Goal: Information Seeking & Learning: Learn about a topic

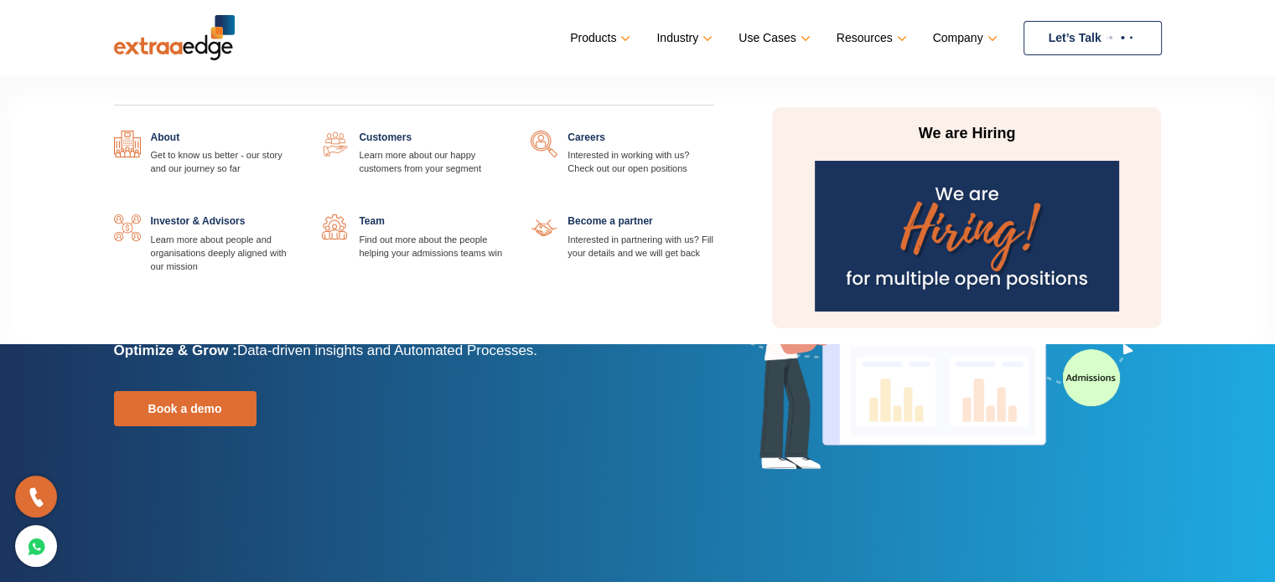
click at [505, 215] on link at bounding box center [505, 215] width 0 height 0
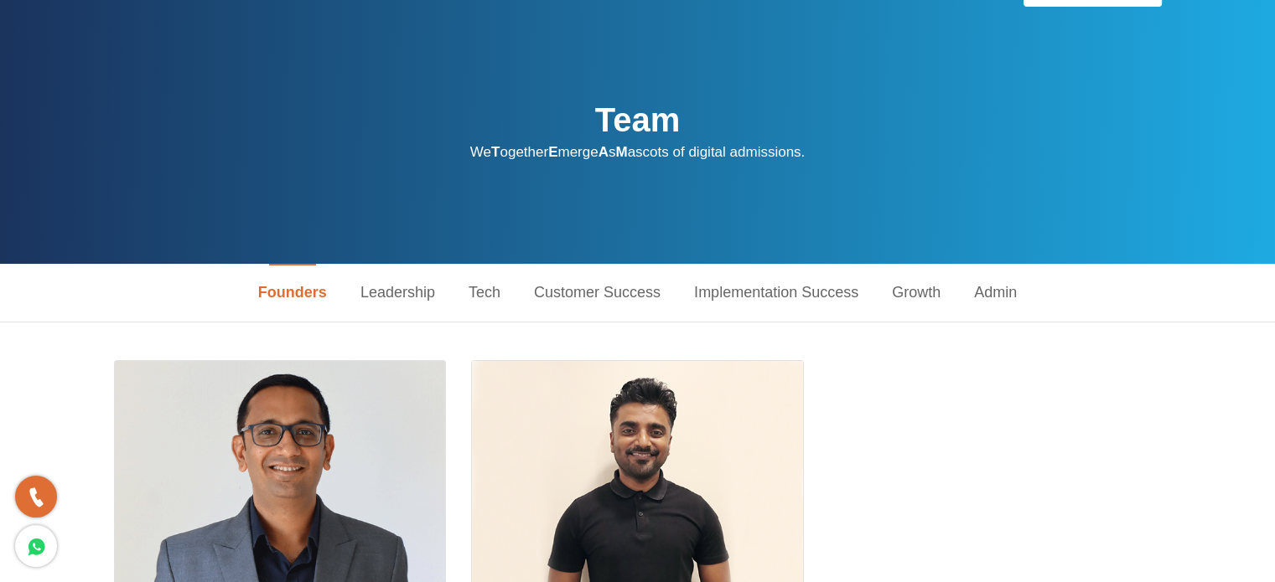
click at [996, 294] on link "Admin" at bounding box center [995, 293] width 76 height 58
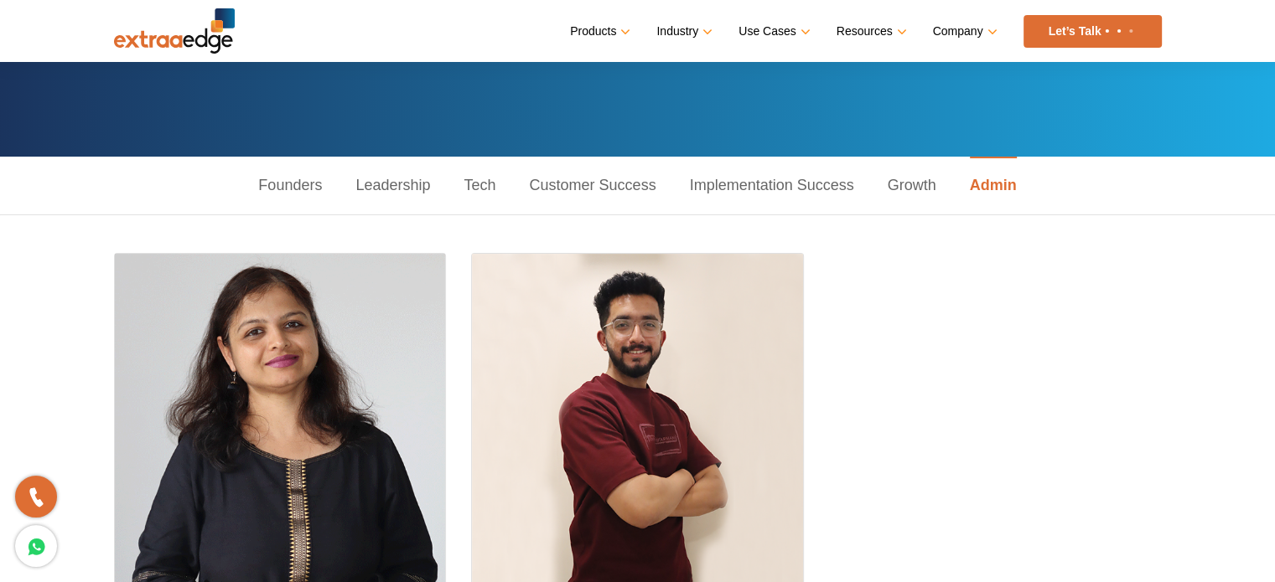
scroll to position [149, 0]
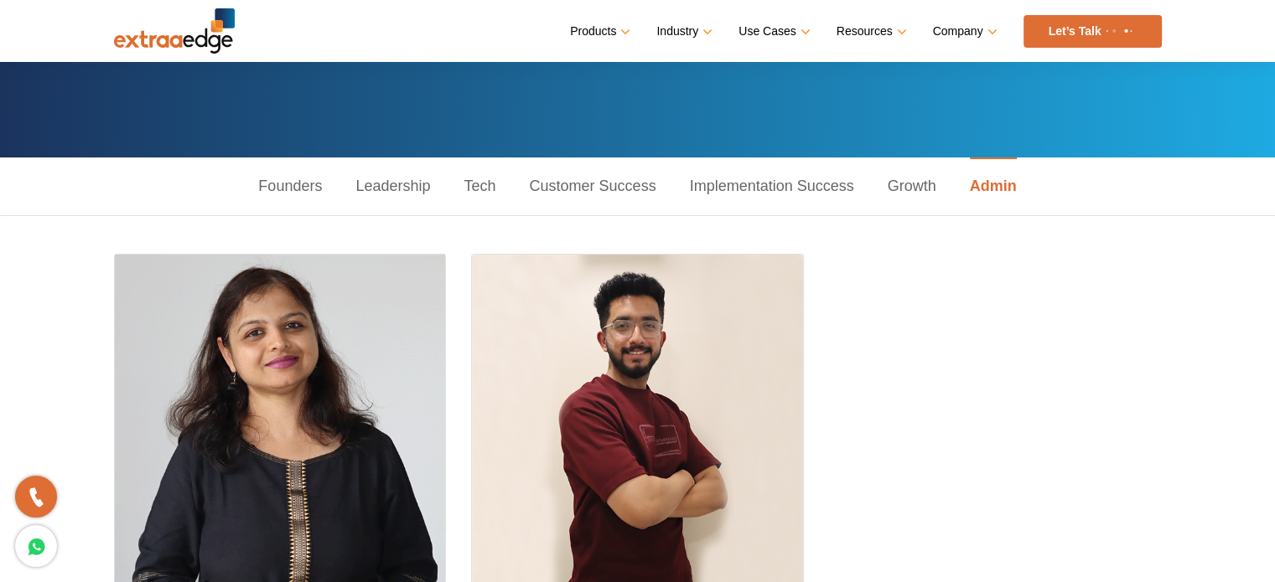
click at [916, 173] on link "Growth" at bounding box center [912, 187] width 82 height 58
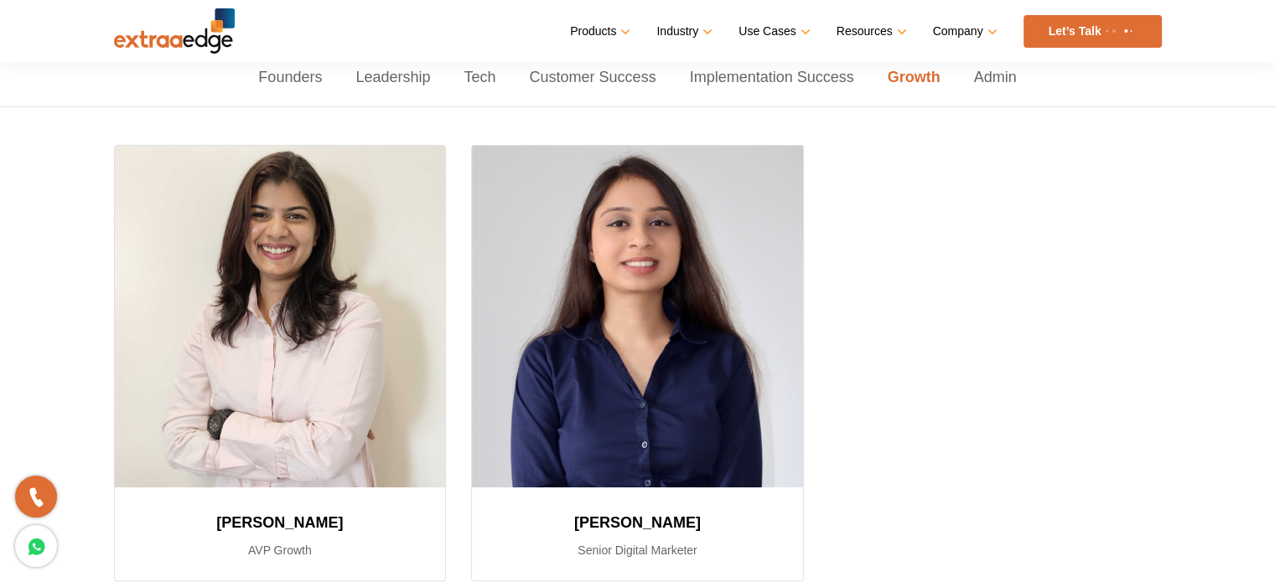
scroll to position [257, 0]
click at [404, 80] on link "Leadership" at bounding box center [393, 78] width 108 height 58
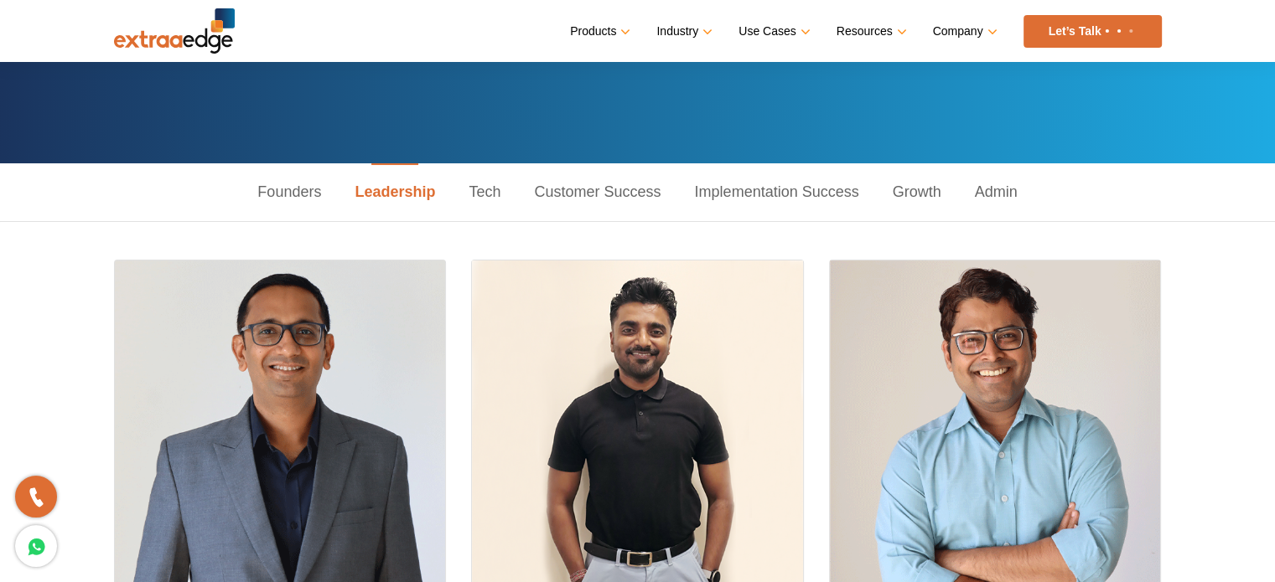
scroll to position [141, 0]
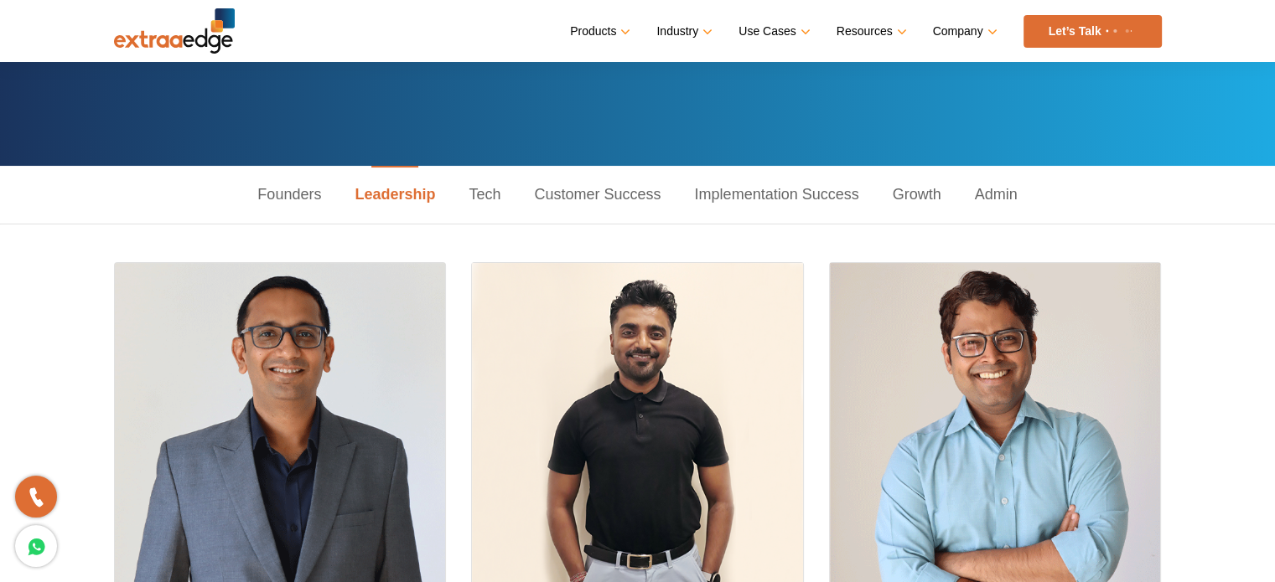
click at [469, 197] on link "Tech" at bounding box center [484, 195] width 65 height 58
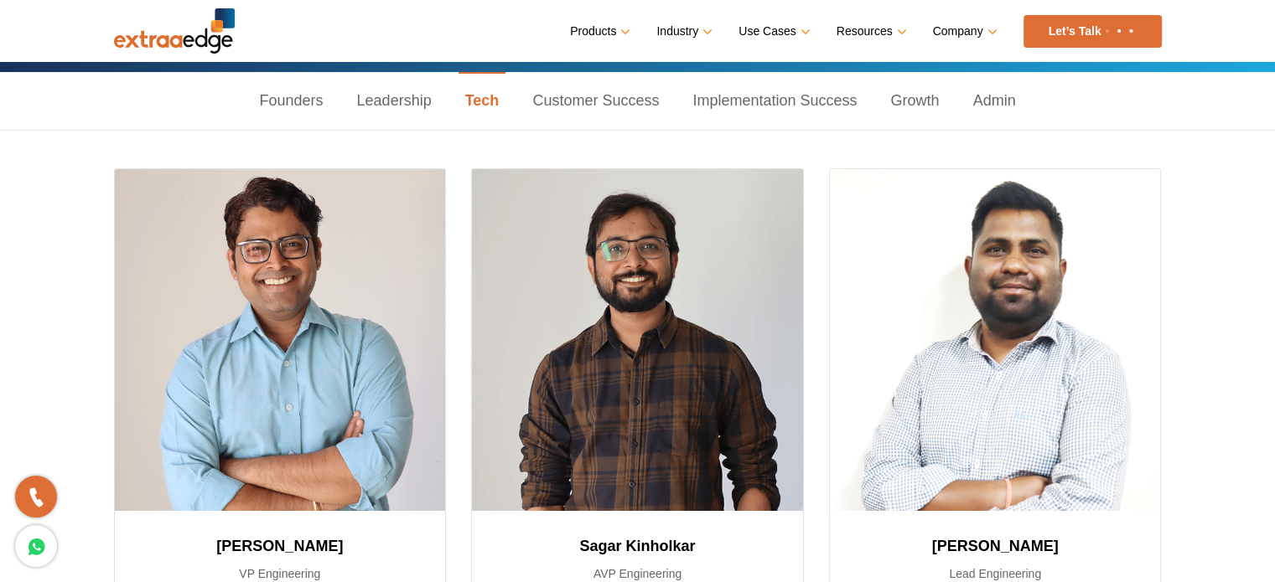
scroll to position [13, 0]
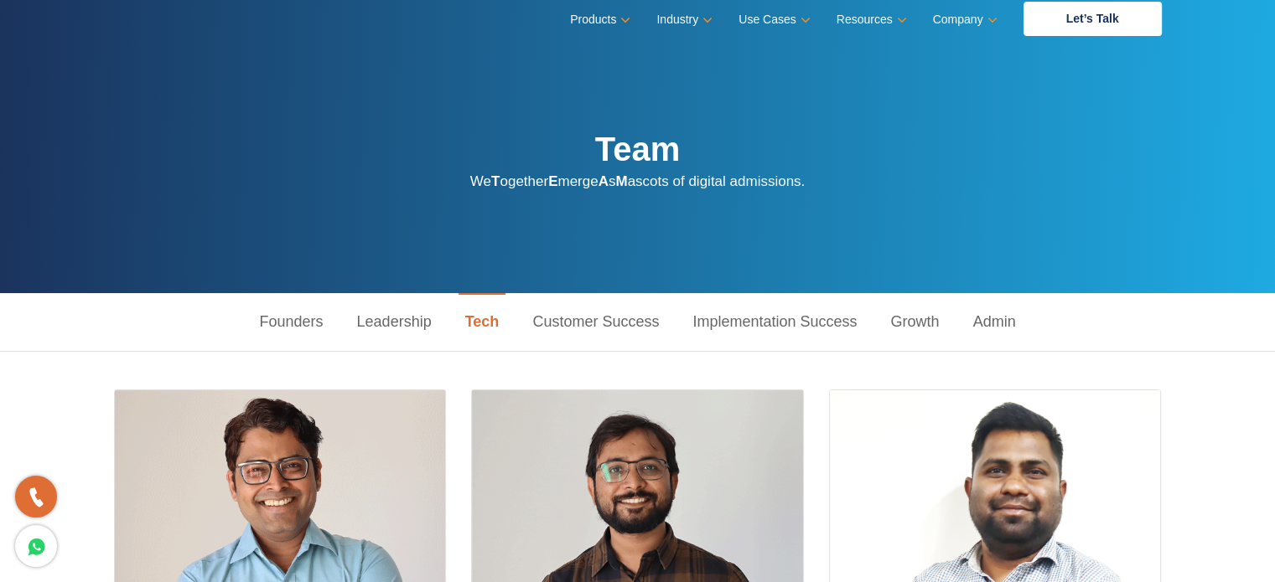
click at [858, 317] on link "Implementation Success" at bounding box center [774, 322] width 198 height 58
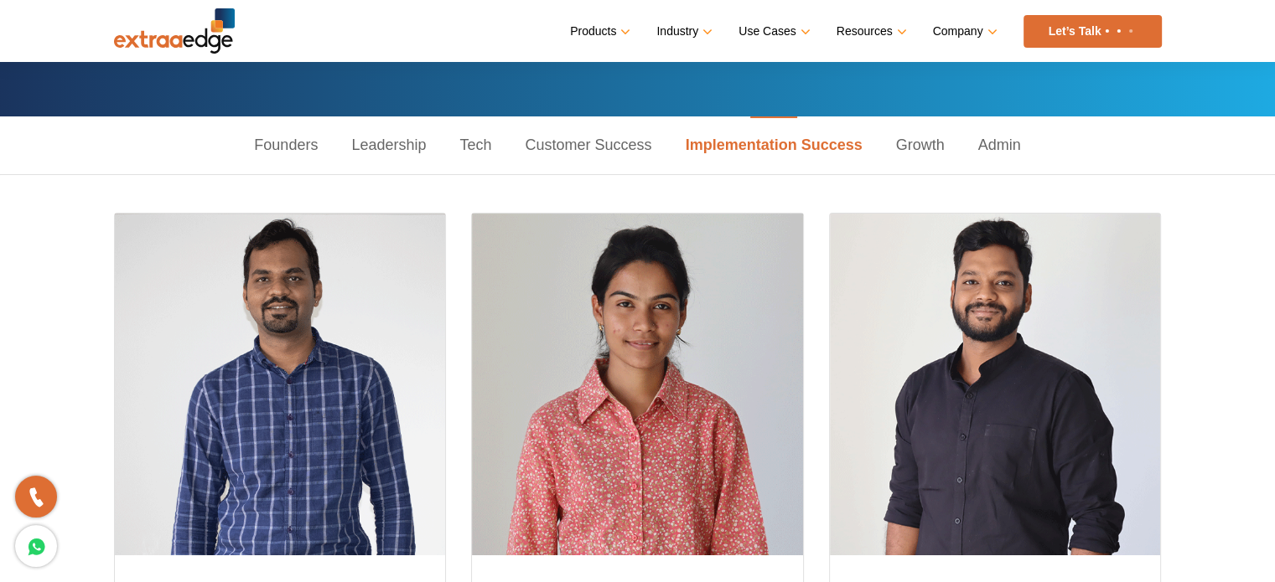
scroll to position [65, 0]
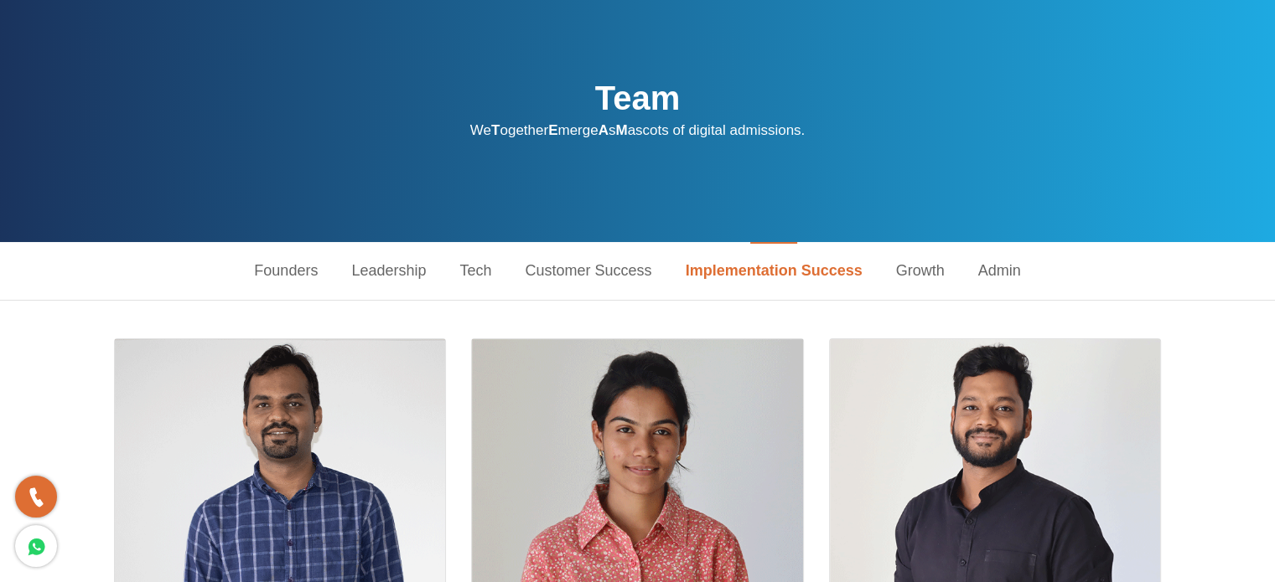
click at [903, 271] on link "Growth" at bounding box center [920, 271] width 82 height 58
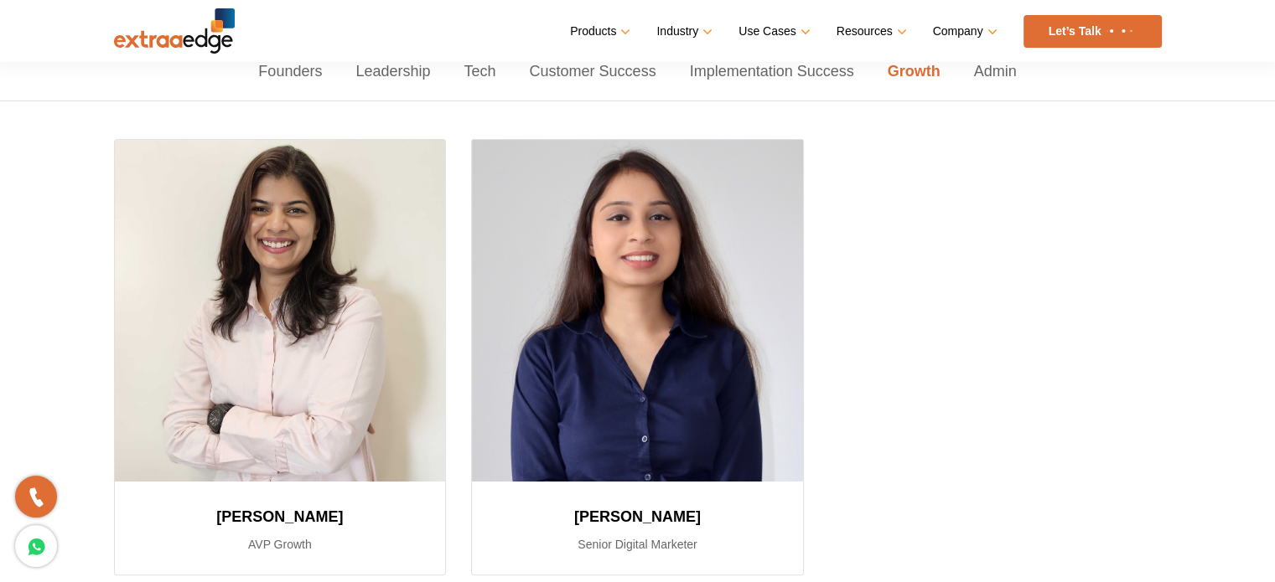
scroll to position [261, 0]
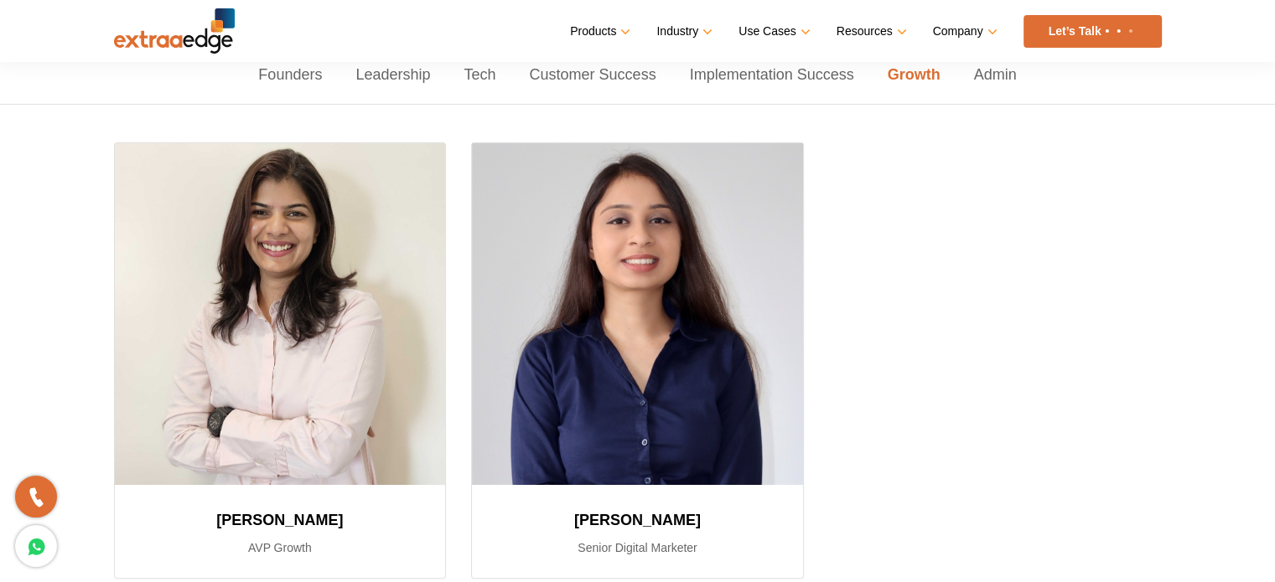
click at [974, 79] on link "Admin" at bounding box center [995, 75] width 76 height 58
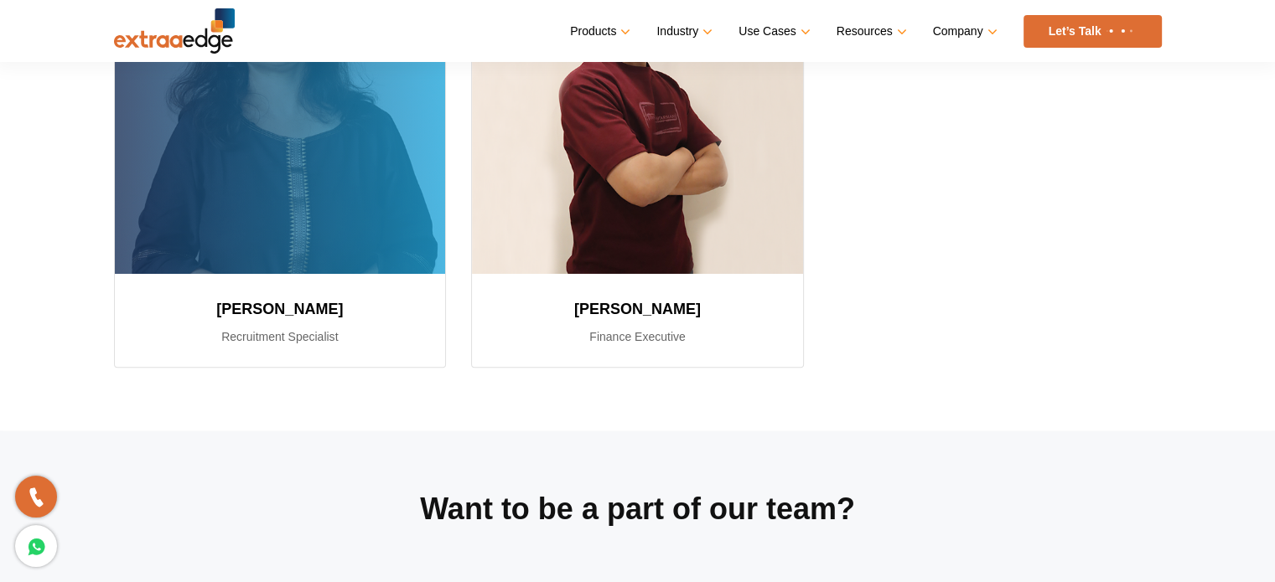
scroll to position [191, 0]
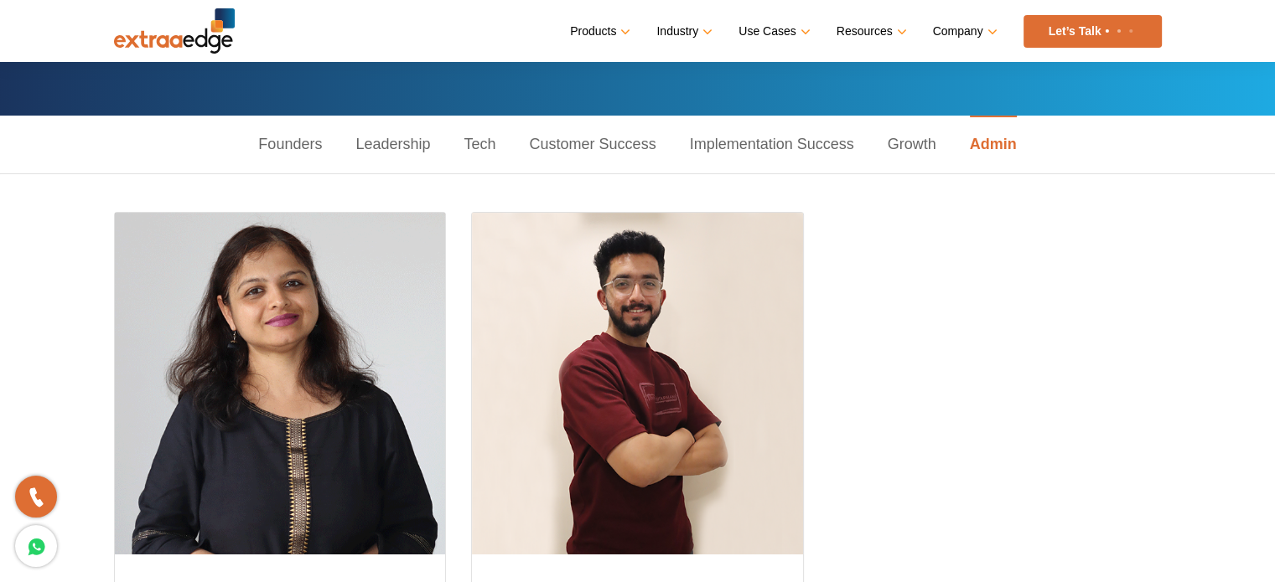
click at [288, 136] on link "Founders" at bounding box center [289, 145] width 97 height 58
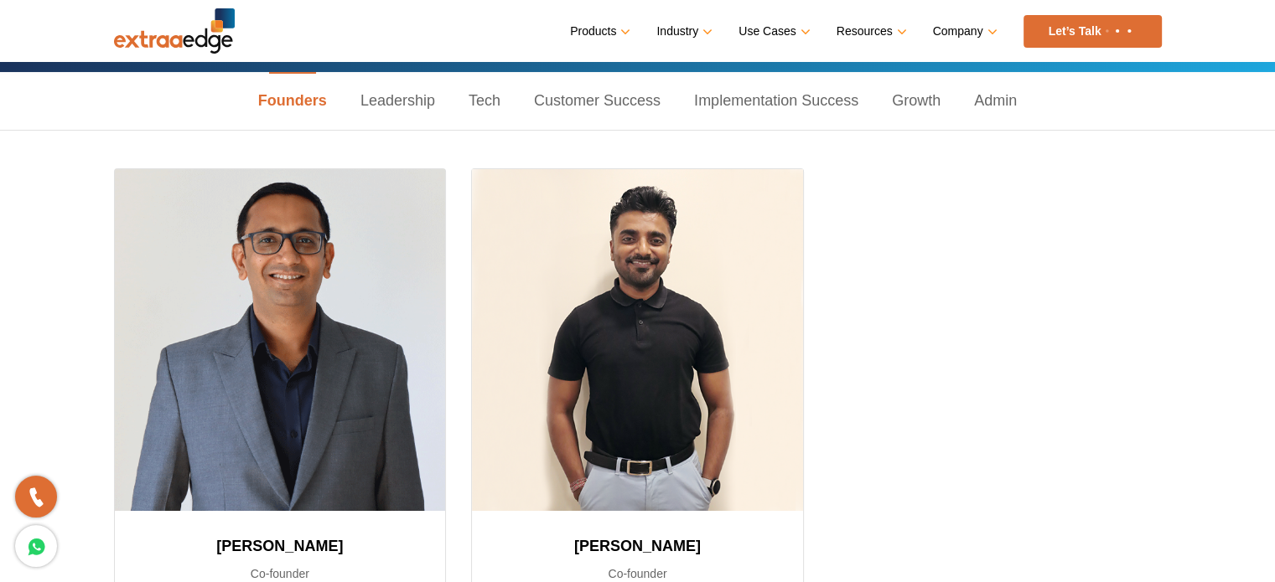
scroll to position [229, 0]
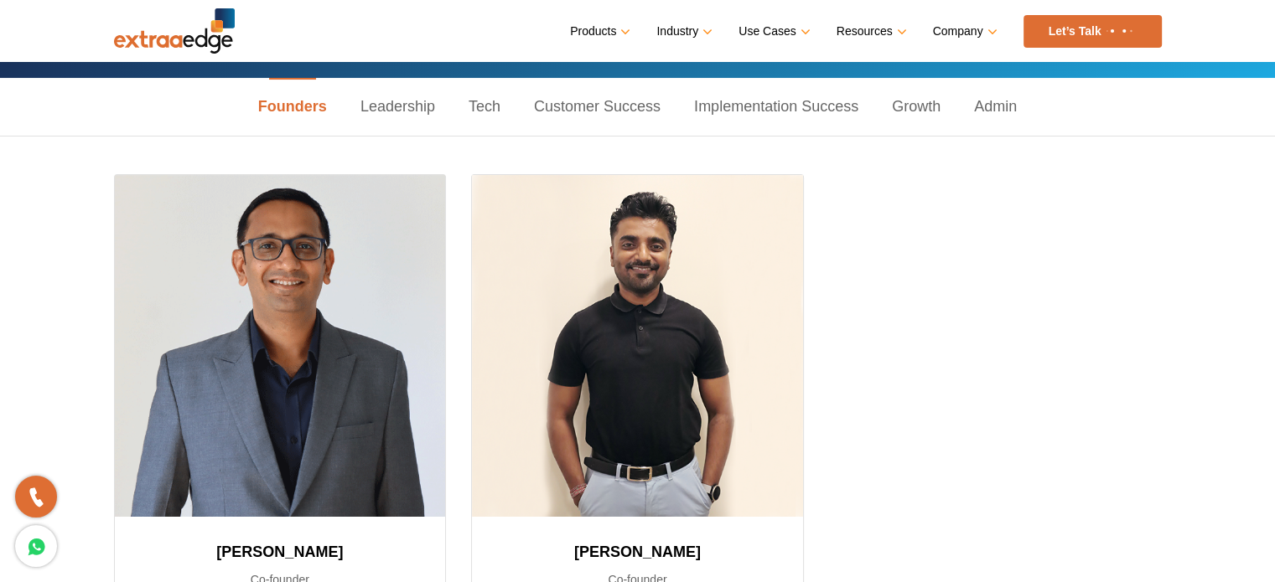
click at [420, 110] on link "Leadership" at bounding box center [398, 107] width 108 height 58
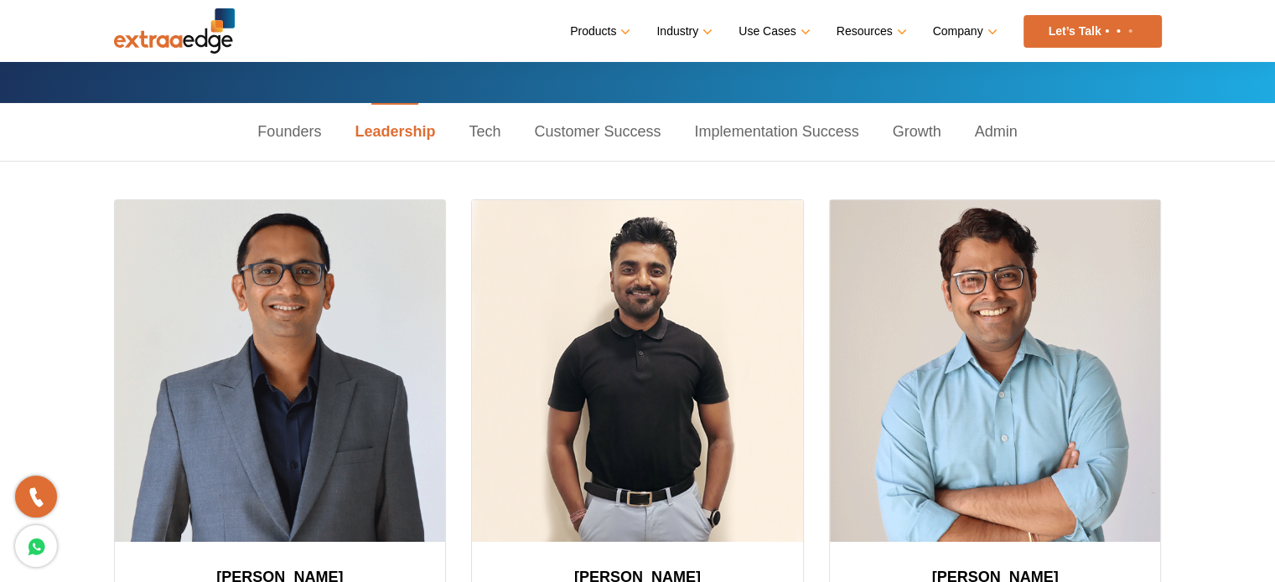
scroll to position [202, 0]
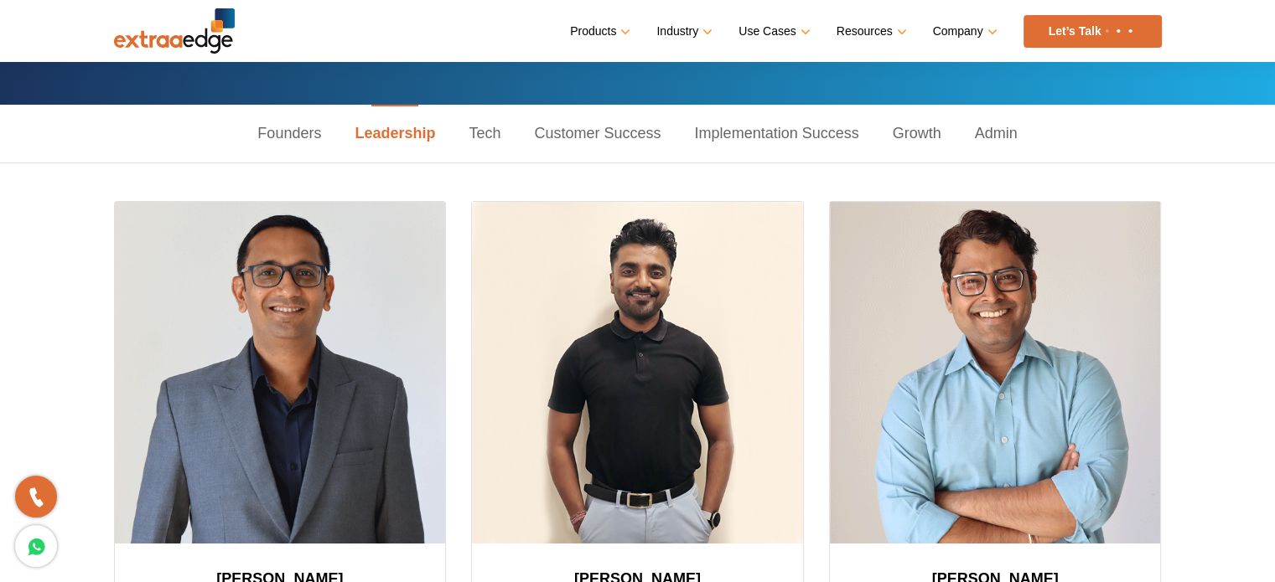
click at [308, 133] on link "Founders" at bounding box center [288, 134] width 97 height 58
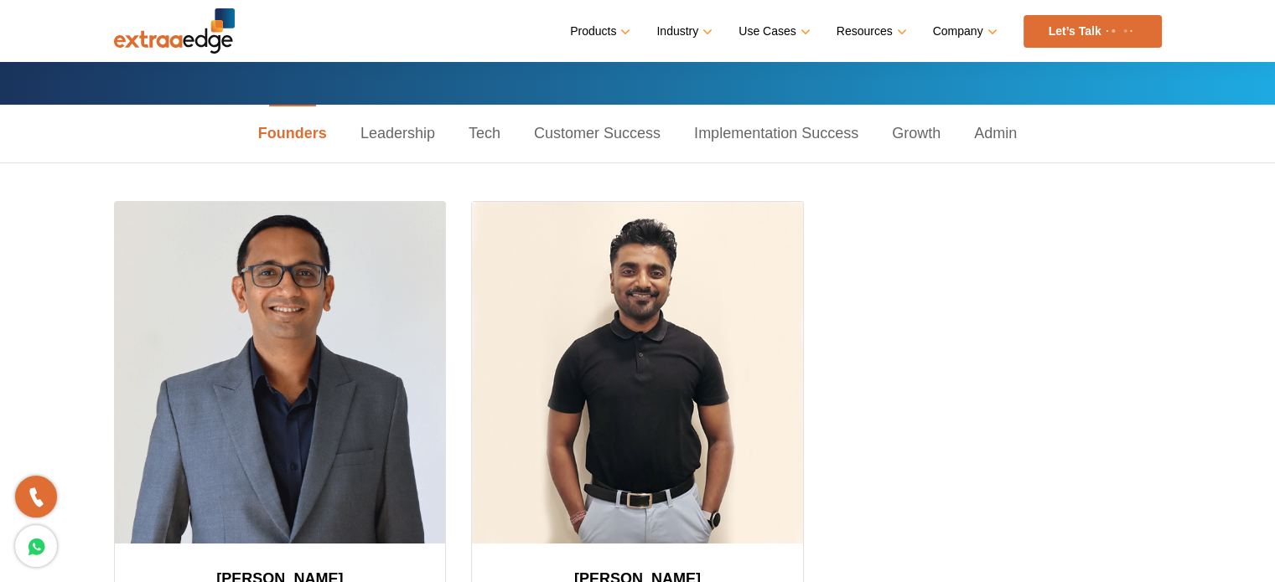
click at [369, 132] on link "Leadership" at bounding box center [398, 134] width 108 height 58
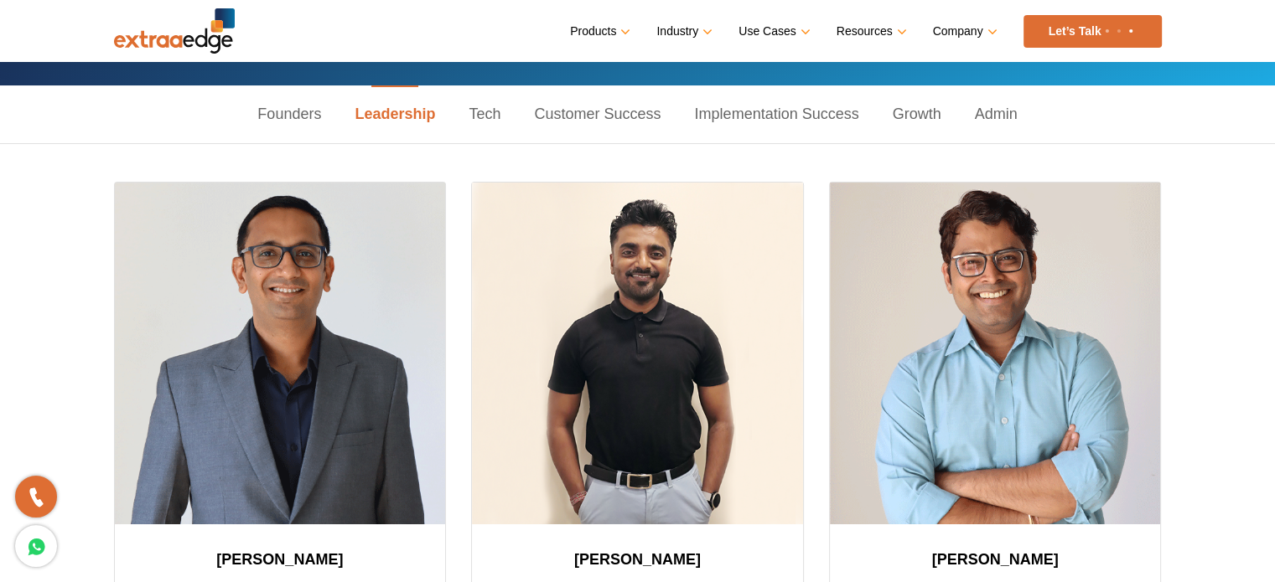
scroll to position [221, 0]
click at [989, 122] on link "Admin" at bounding box center [996, 114] width 76 height 58
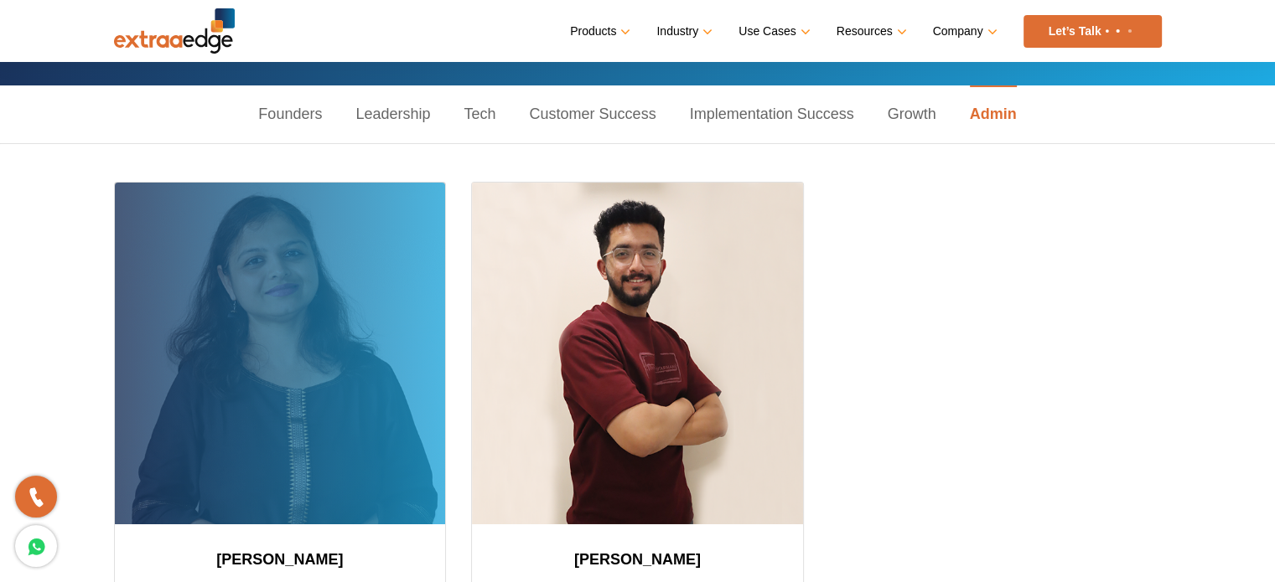
scroll to position [409, 0]
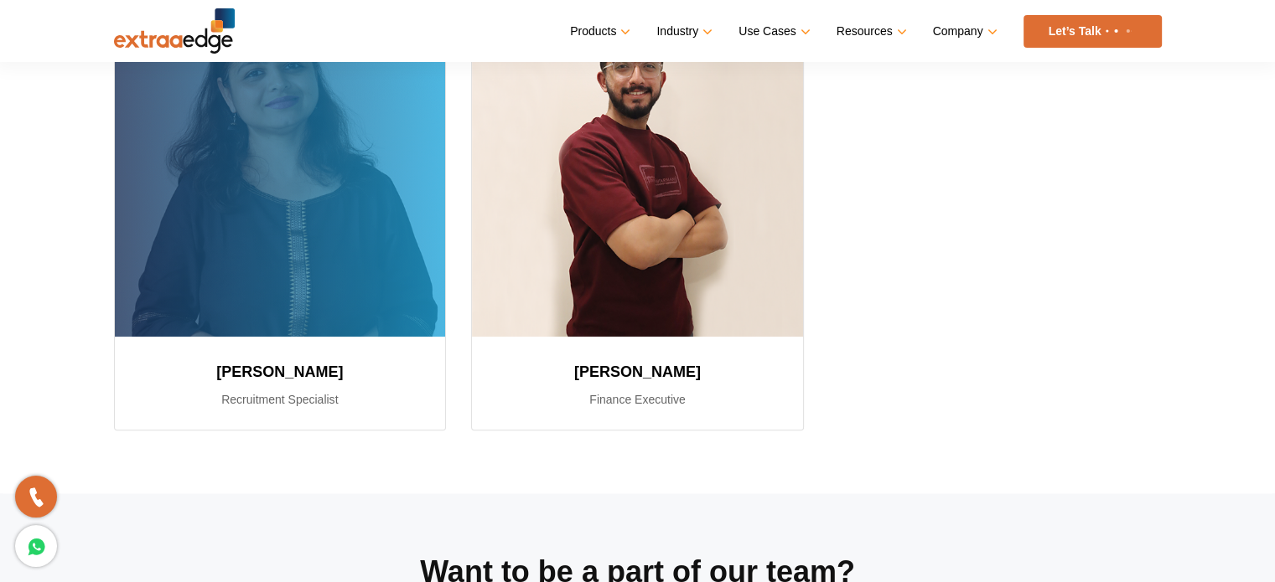
click at [303, 339] on div "[PERSON_NAME] Recruitment Specialist" at bounding box center [280, 383] width 331 height 93
click at [293, 368] on h3 "[PERSON_NAME]" at bounding box center [280, 372] width 291 height 30
click at [293, 371] on h3 "[PERSON_NAME]" at bounding box center [280, 372] width 291 height 30
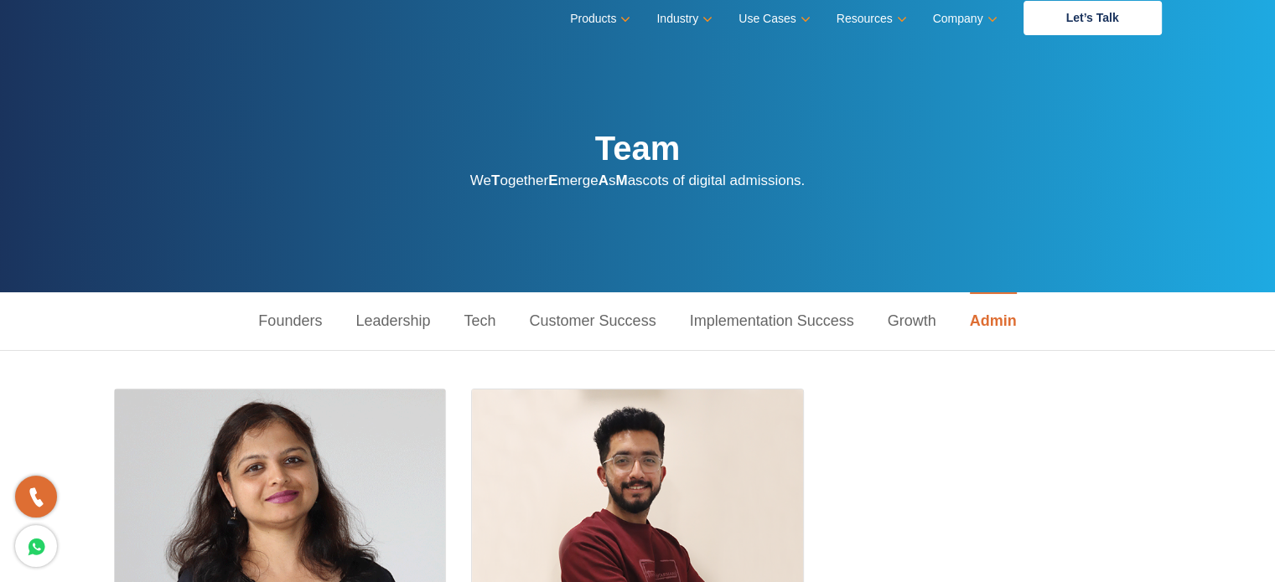
scroll to position [0, 0]
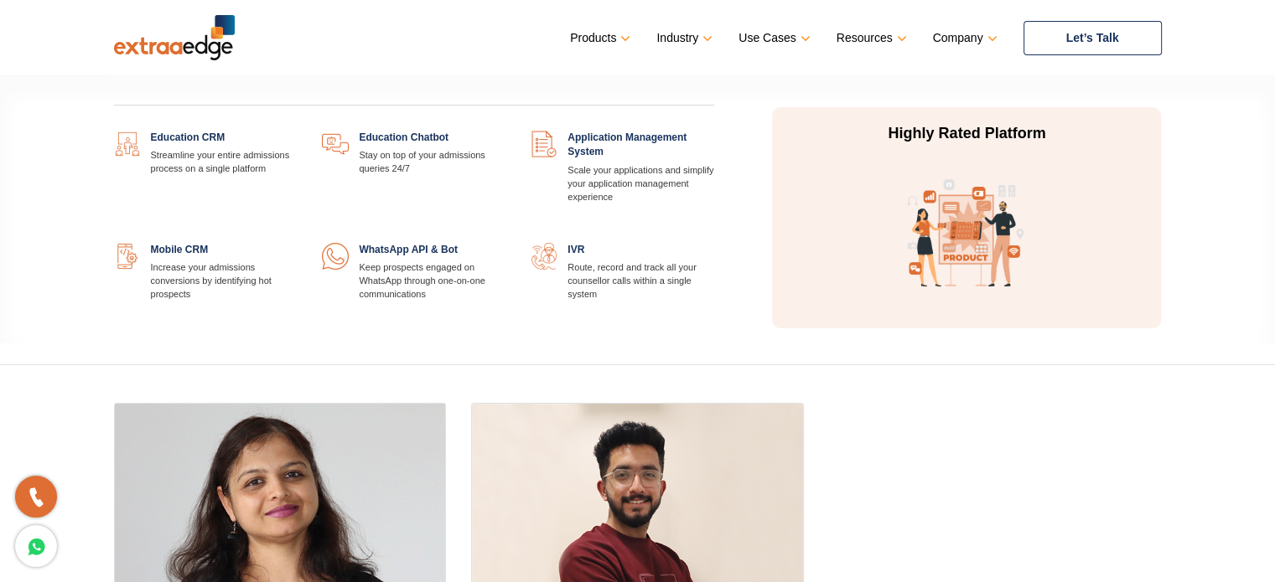
click at [297, 131] on link at bounding box center [297, 131] width 0 height 0
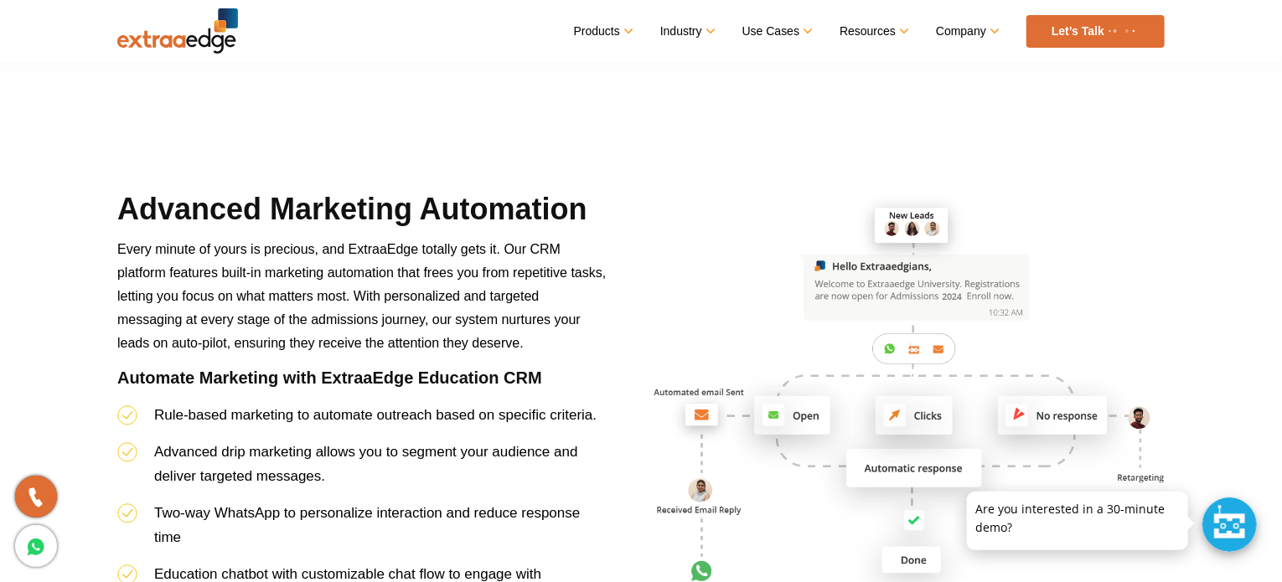
scroll to position [3881, 0]
